Goal: Information Seeking & Learning: Learn about a topic

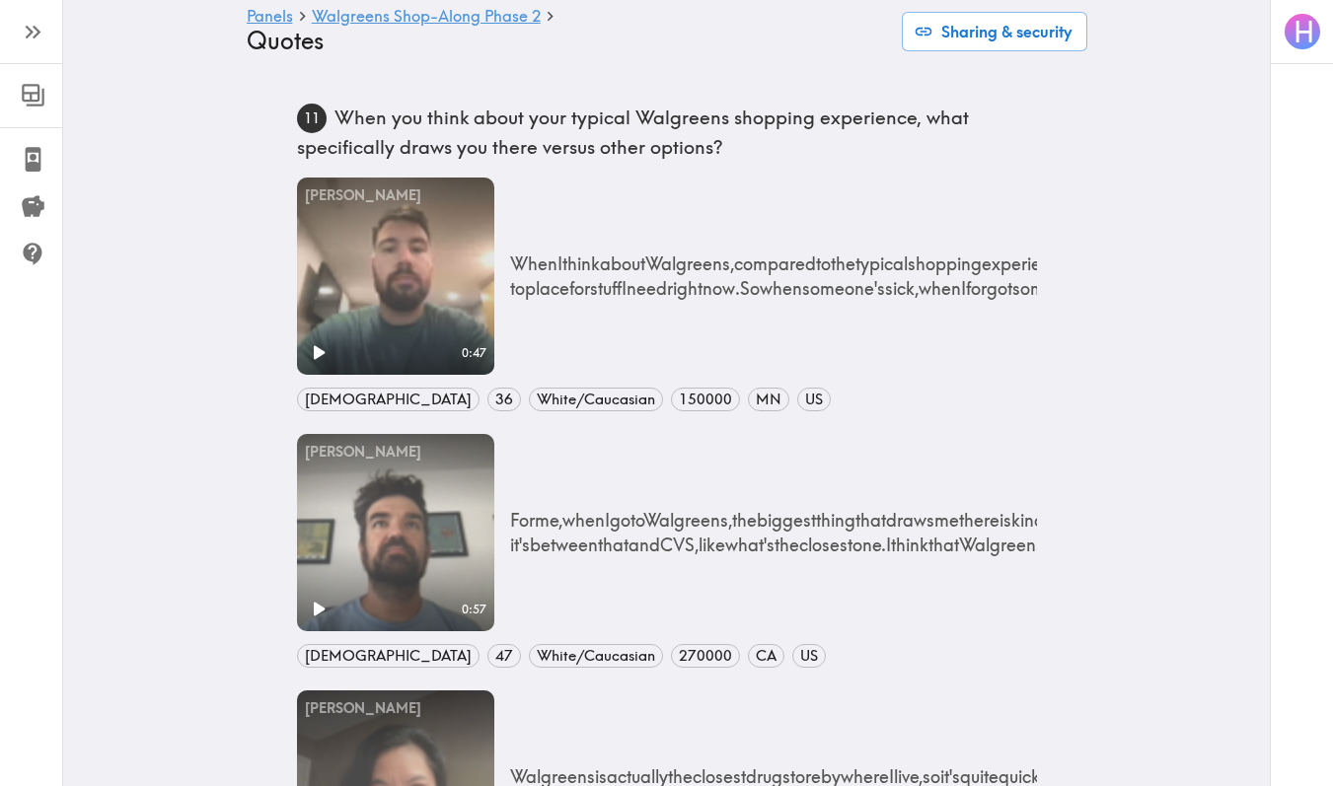
click at [43, 31] on icon "button" at bounding box center [33, 32] width 27 height 27
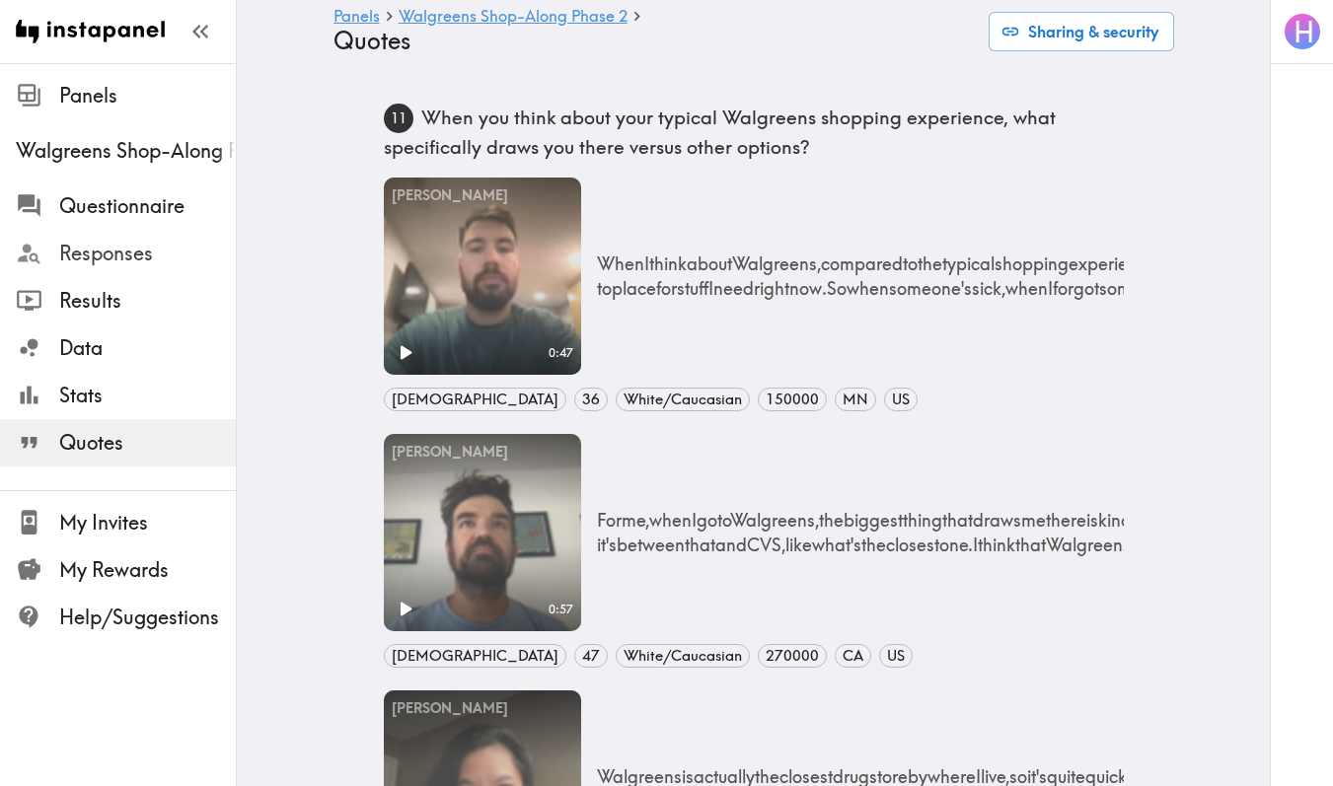
click at [113, 257] on span "Responses" at bounding box center [147, 254] width 177 height 28
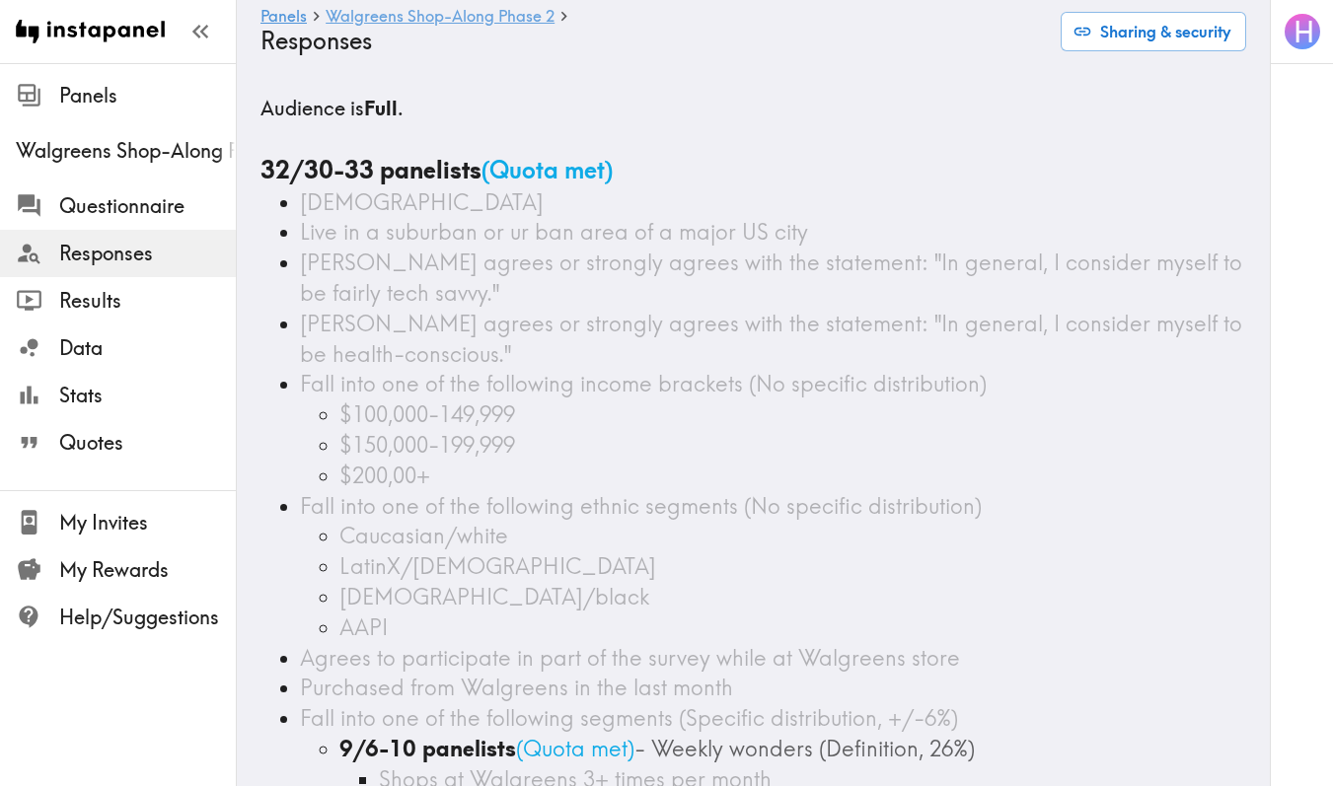
click at [401, 15] on link "Walgreens Shop-Along Phase 2" at bounding box center [440, 17] width 229 height 19
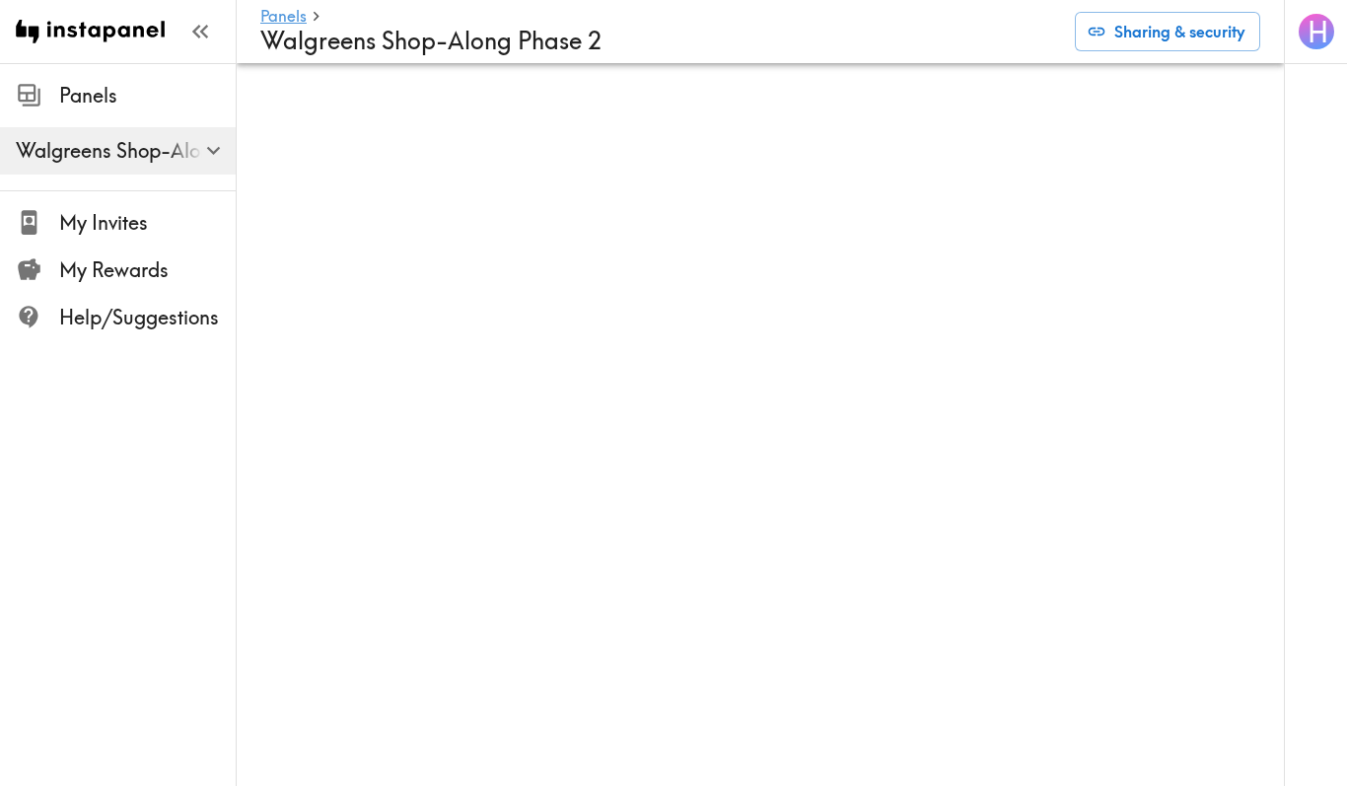
click at [195, 150] on button "button" at bounding box center [213, 150] width 42 height 42
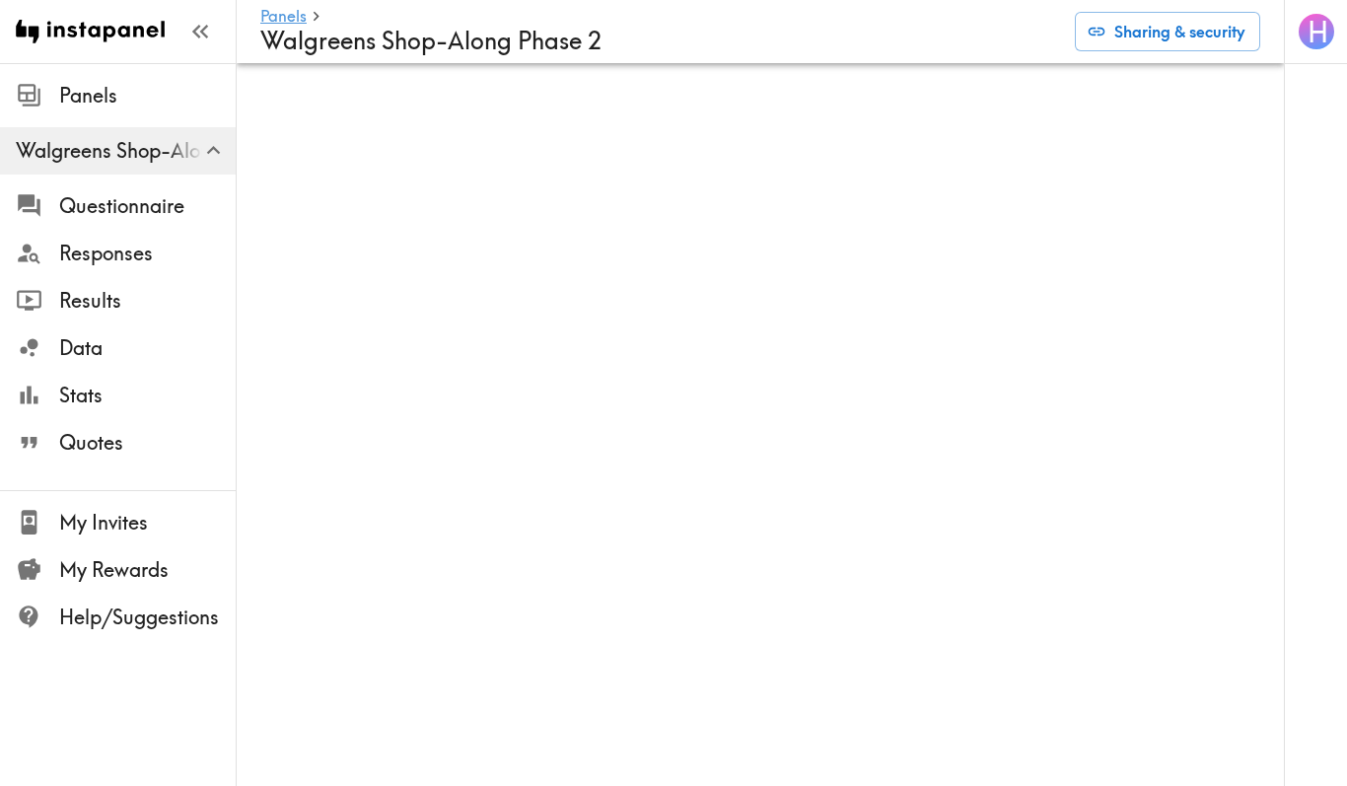
click at [406, 27] on h6 "Panels" at bounding box center [659, 17] width 799 height 19
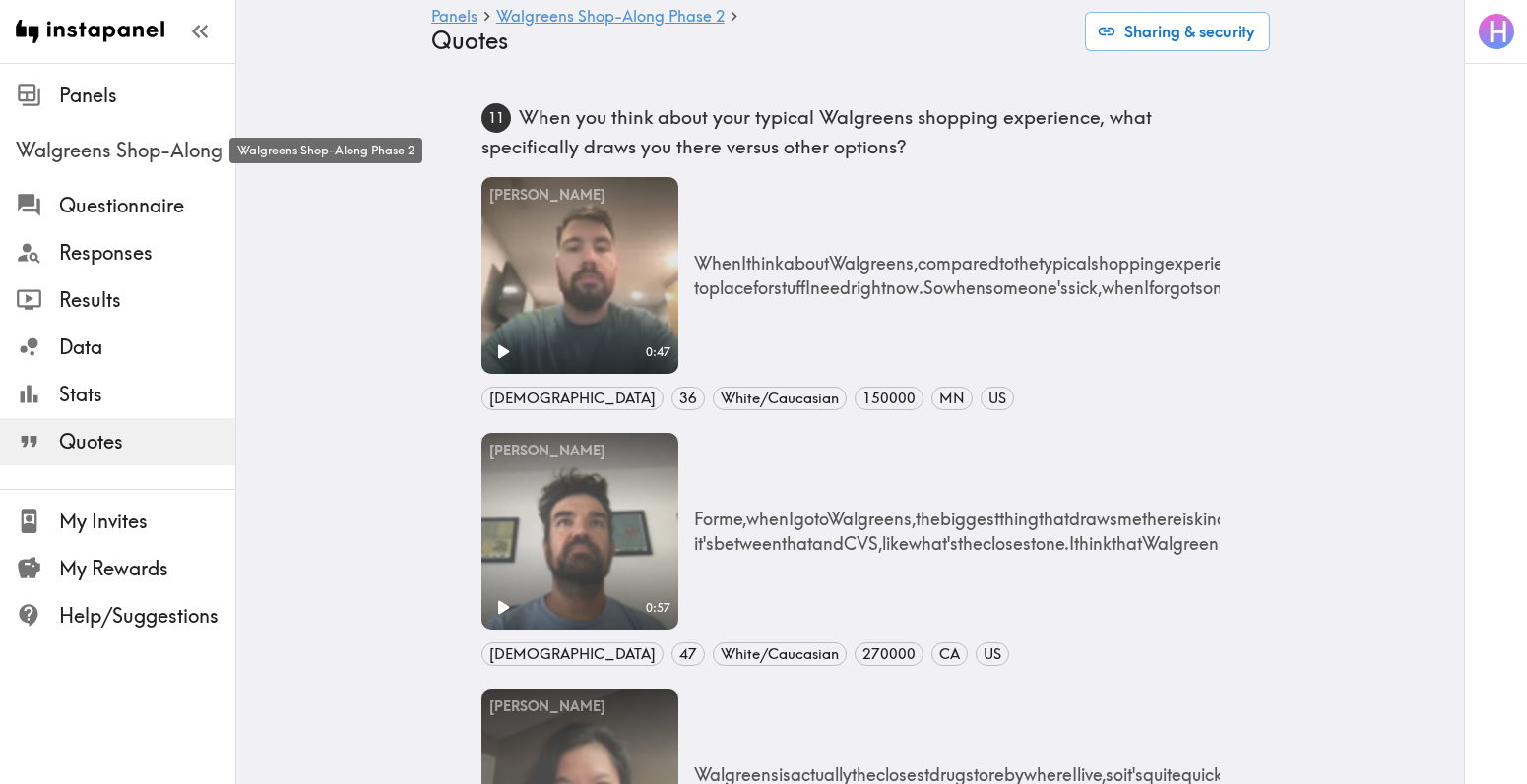
click at [109, 153] on span "Walgreens Shop-Along Phase 2" at bounding box center [126, 151] width 220 height 28
